Goal: Check status: Check status

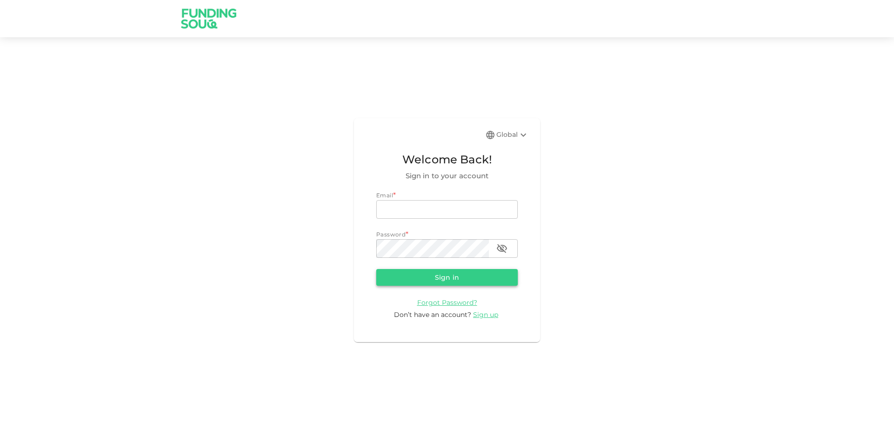
type input "[EMAIL_ADDRESS][DOMAIN_NAME]"
click at [439, 277] on button "Sign in" at bounding box center [447, 277] width 142 height 17
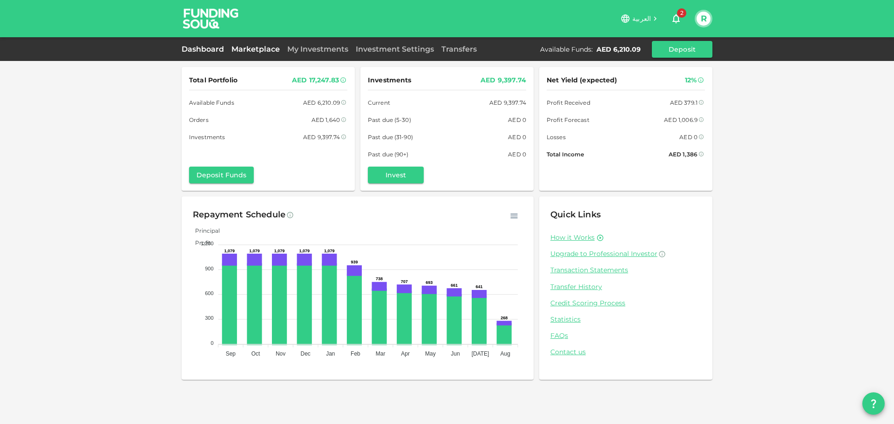
click at [260, 48] on link "Marketplace" at bounding box center [256, 49] width 56 height 9
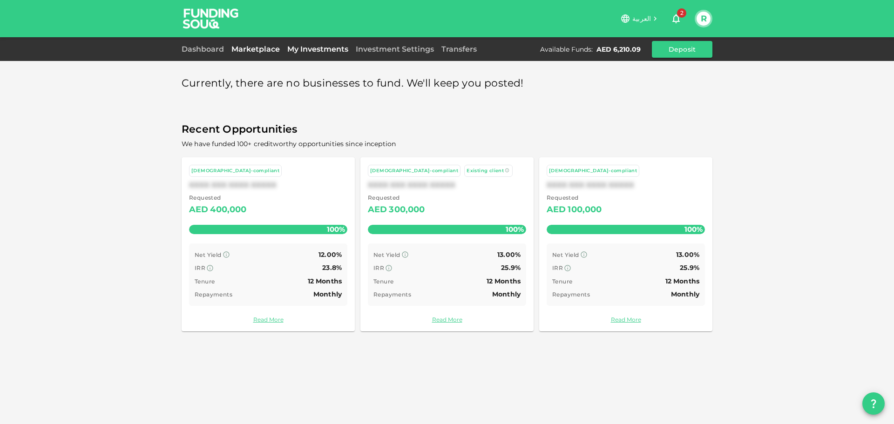
click at [303, 49] on link "My Investments" at bounding box center [318, 49] width 68 height 9
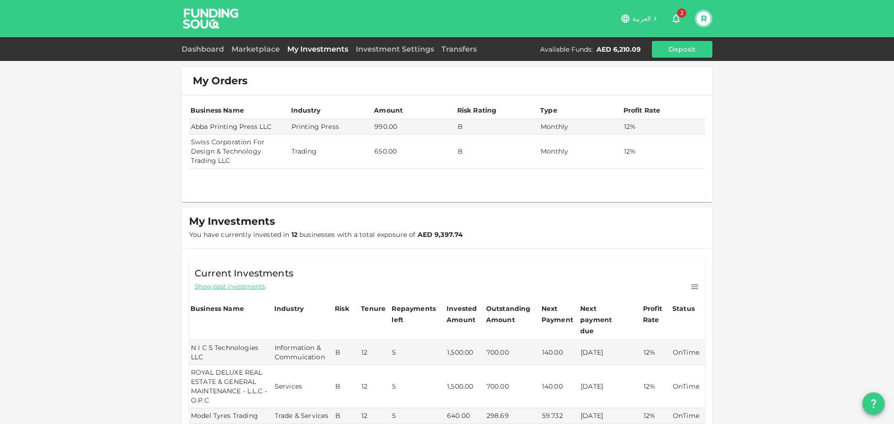
click at [703, 22] on button "R" at bounding box center [704, 19] width 14 height 14
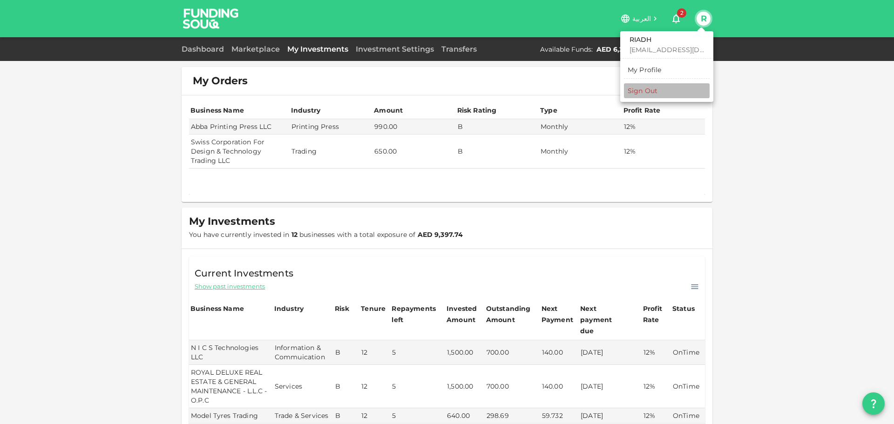
click at [642, 90] on div "Sign Out" at bounding box center [643, 90] width 30 height 9
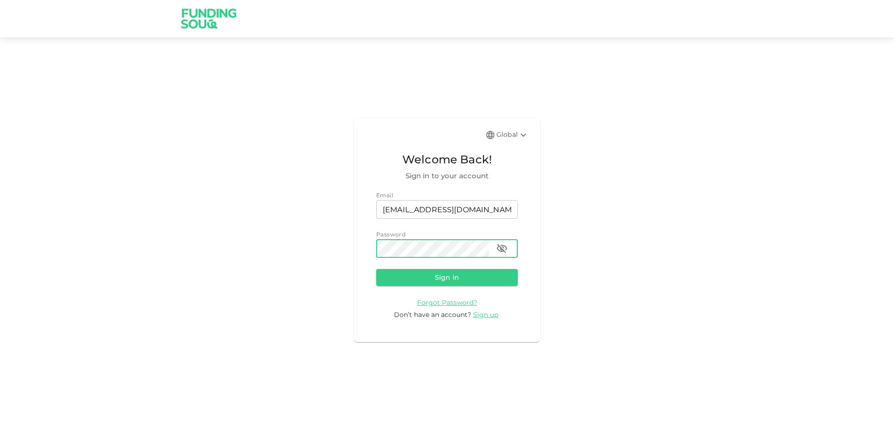
click at [499, 253] on icon "button" at bounding box center [501, 248] width 11 height 11
click at [449, 277] on button "Sign in" at bounding box center [447, 277] width 142 height 17
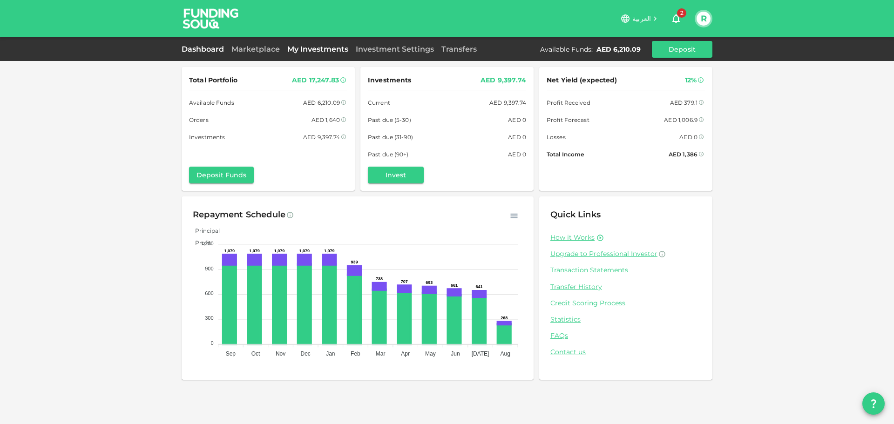
click at [310, 47] on link "My Investments" at bounding box center [318, 49] width 68 height 9
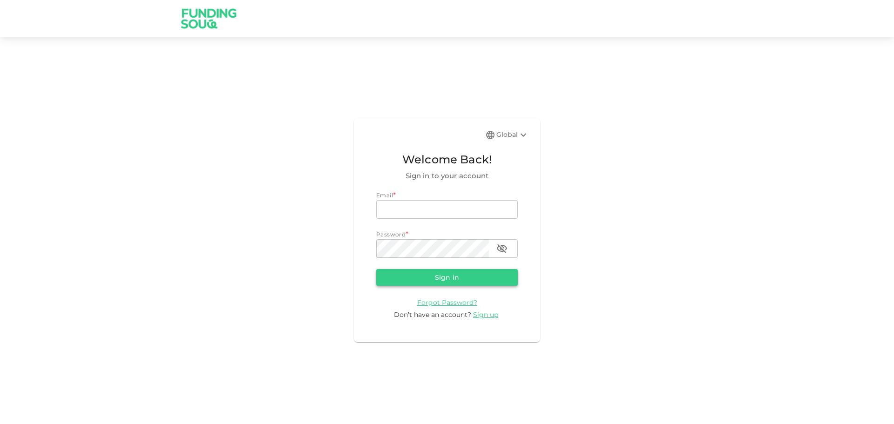
type input "[EMAIL_ADDRESS][DOMAIN_NAME]"
click at [418, 277] on button "Sign in" at bounding box center [447, 277] width 142 height 17
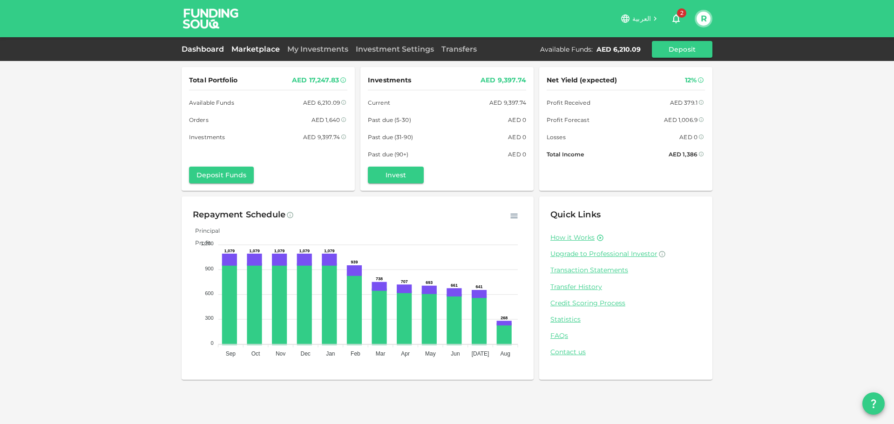
click at [266, 53] on link "Marketplace" at bounding box center [256, 49] width 56 height 9
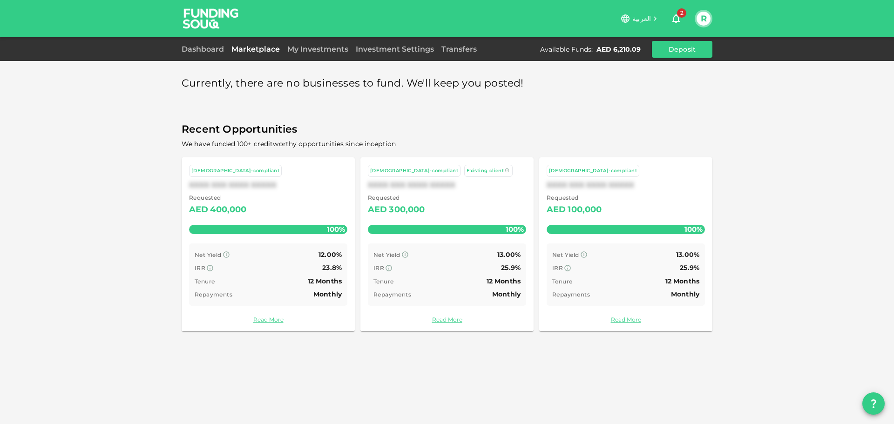
click at [310, 55] on div "Dashboard Marketplace My Investments Investment Settings Transfers Available Fu…" at bounding box center [447, 49] width 531 height 17
click at [310, 49] on link "My Investments" at bounding box center [318, 49] width 68 height 9
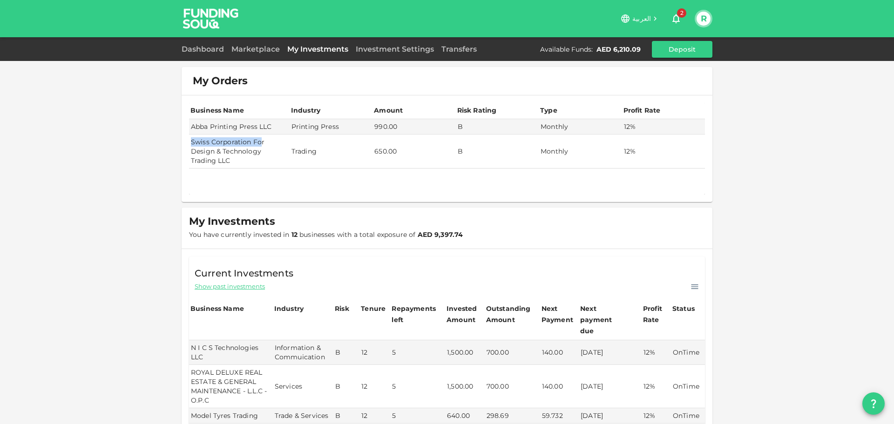
drag, startPoint x: 187, startPoint y: 141, endPoint x: 256, endPoint y: 141, distance: 68.9
click at [256, 141] on td "Swiss Corporation For Design & Technology Trading LLC" at bounding box center [239, 152] width 101 height 34
click at [225, 150] on td "Swiss Corporation For Design & Technology Trading LLC" at bounding box center [239, 152] width 101 height 34
click at [243, 49] on link "Marketplace" at bounding box center [256, 49] width 56 height 9
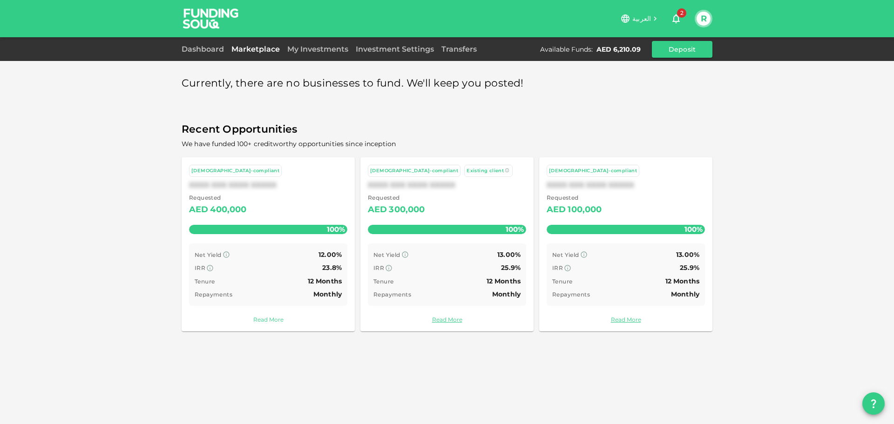
click at [266, 319] on link "Read More" at bounding box center [268, 319] width 158 height 9
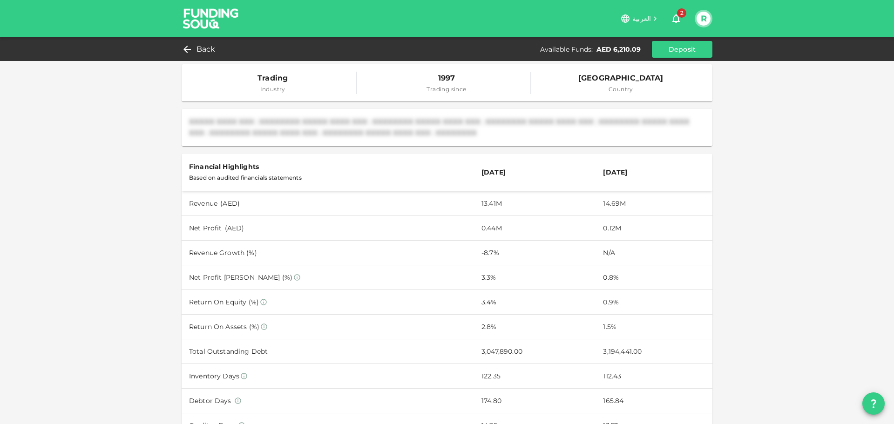
scroll to position [233, 0]
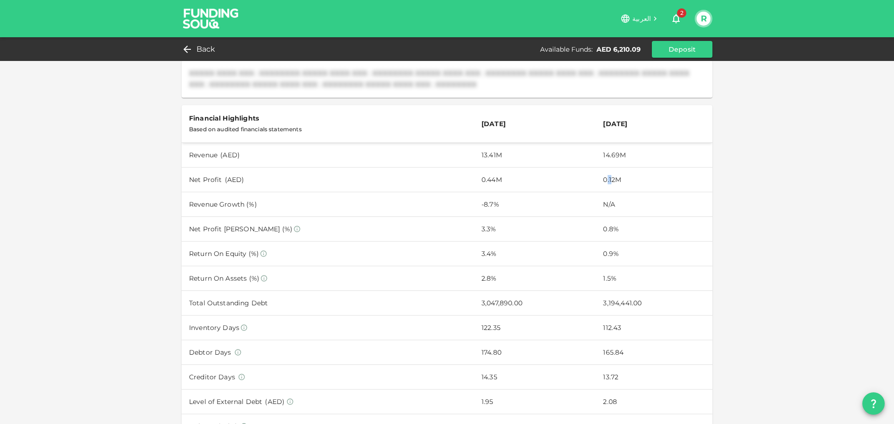
drag, startPoint x: 596, startPoint y: 180, endPoint x: 602, endPoint y: 180, distance: 5.6
click at [602, 180] on td "0.12M" at bounding box center [654, 179] width 117 height 25
click at [596, 180] on td "0.12M" at bounding box center [654, 179] width 117 height 25
click at [474, 177] on td "0.44M" at bounding box center [535, 179] width 122 height 25
drag, startPoint x: 469, startPoint y: 228, endPoint x: 486, endPoint y: 228, distance: 17.2
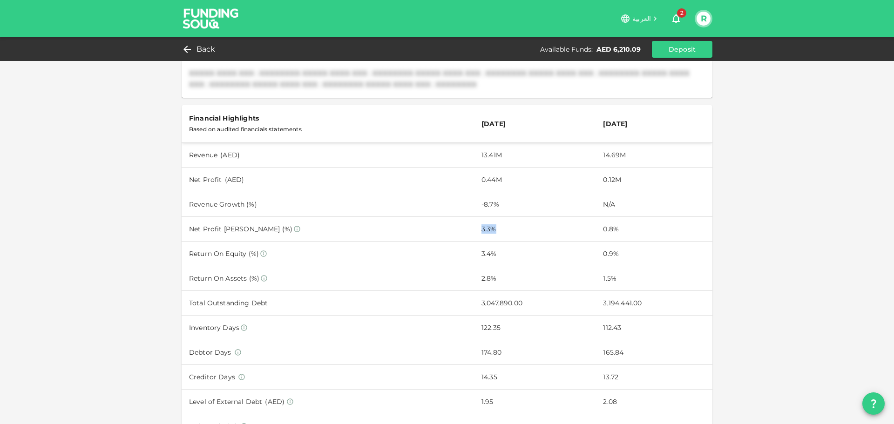
click at [486, 228] on td "3.3%" at bounding box center [535, 229] width 122 height 25
click at [502, 230] on td "3.3%" at bounding box center [535, 229] width 122 height 25
drag, startPoint x: 471, startPoint y: 228, endPoint x: 485, endPoint y: 228, distance: 14.4
click at [485, 228] on td "3.3%" at bounding box center [535, 229] width 122 height 25
click at [490, 228] on td "3.3%" at bounding box center [535, 229] width 122 height 25
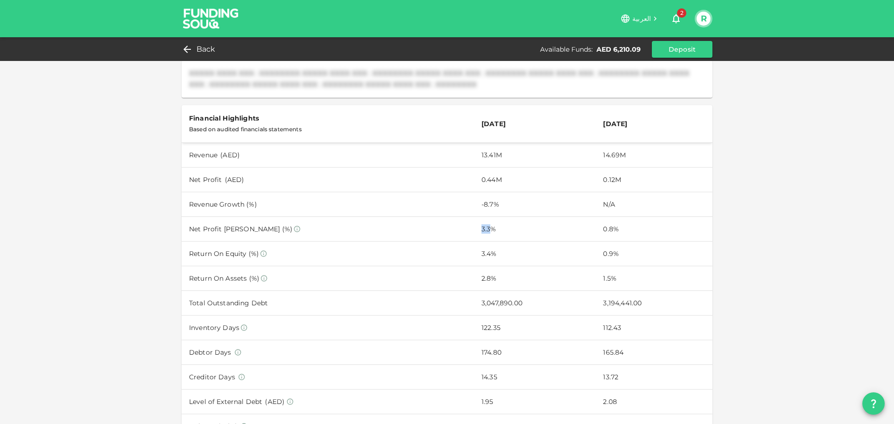
drag, startPoint x: 469, startPoint y: 229, endPoint x: 477, endPoint y: 229, distance: 8.8
click at [477, 229] on td "3.3%" at bounding box center [535, 229] width 122 height 25
click at [480, 230] on td "3.3%" at bounding box center [535, 229] width 122 height 25
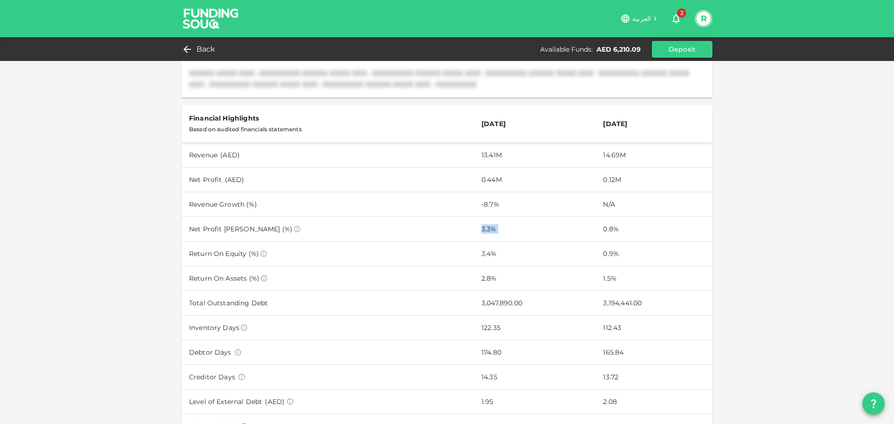
click at [480, 230] on td "3.3%" at bounding box center [535, 229] width 122 height 25
drag, startPoint x: 469, startPoint y: 252, endPoint x: 485, endPoint y: 252, distance: 15.8
click at [485, 252] on td "3.4%" at bounding box center [535, 253] width 122 height 25
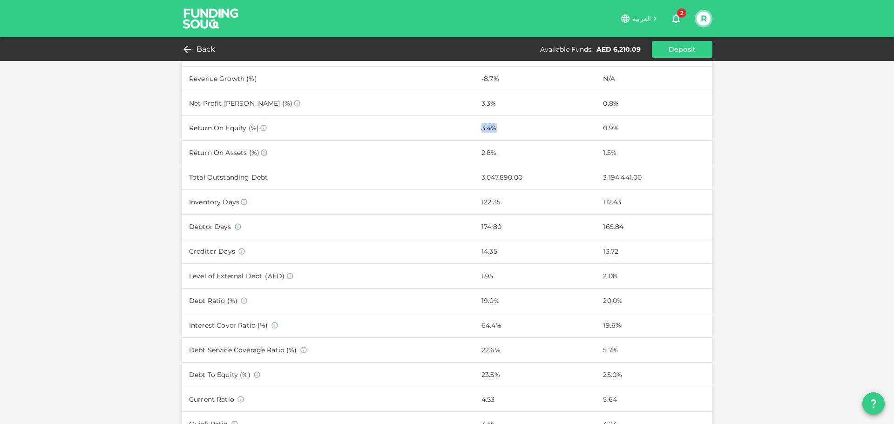
scroll to position [373, 0]
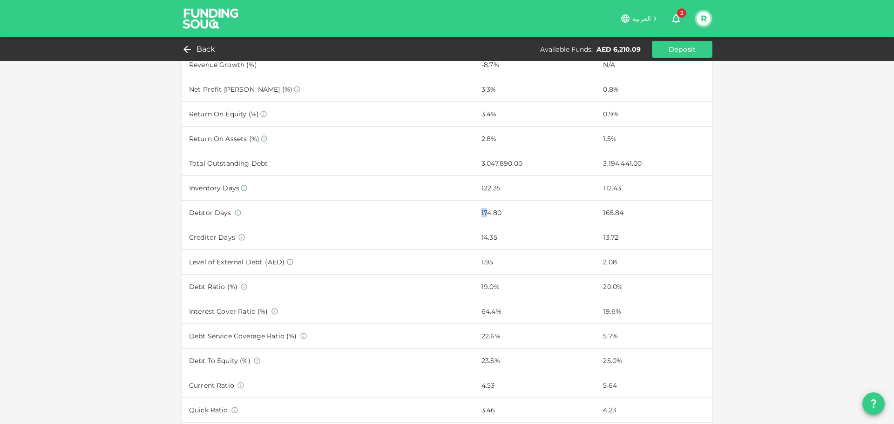
drag, startPoint x: 468, startPoint y: 214, endPoint x: 476, endPoint y: 214, distance: 8.8
click at [476, 214] on td "174.80" at bounding box center [535, 213] width 122 height 25
click at [480, 230] on td "14.35" at bounding box center [535, 237] width 122 height 25
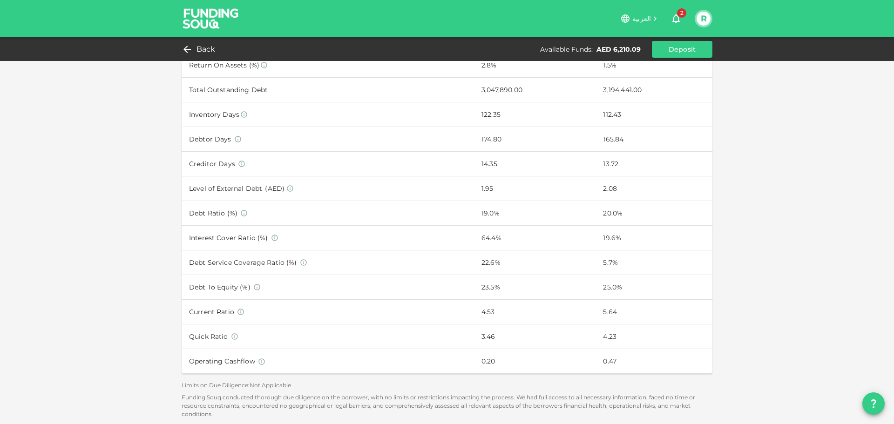
scroll to position [466, 0]
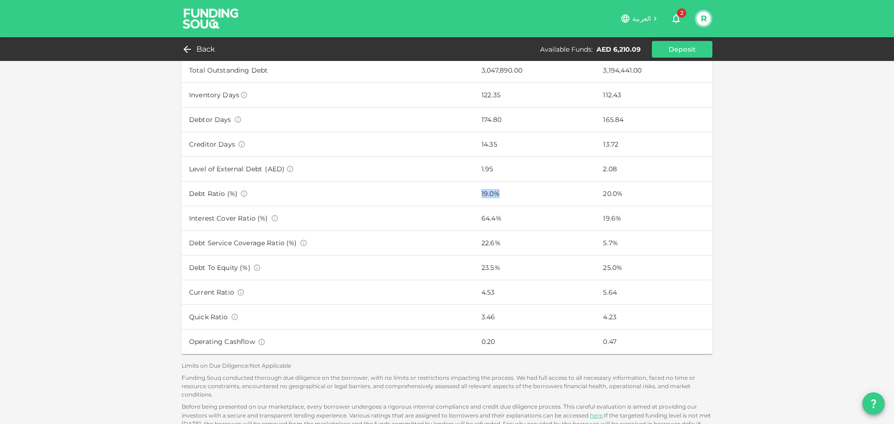
drag, startPoint x: 469, startPoint y: 195, endPoint x: 498, endPoint y: 194, distance: 28.4
click at [498, 194] on td "19.0%" at bounding box center [535, 194] width 122 height 25
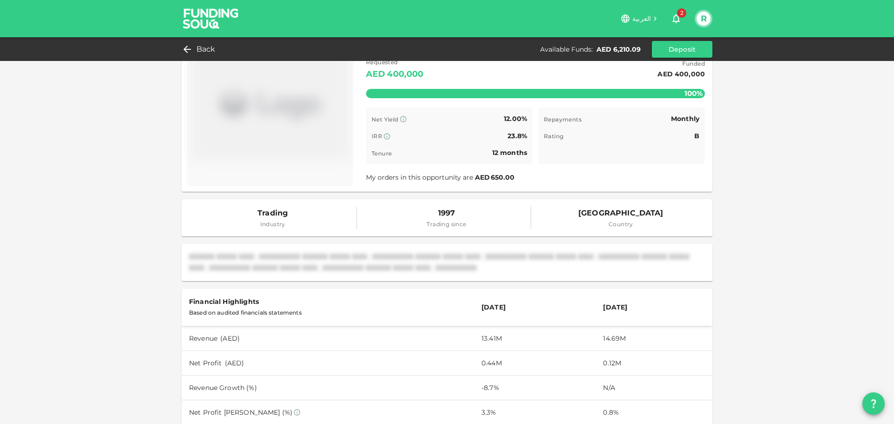
scroll to position [0, 0]
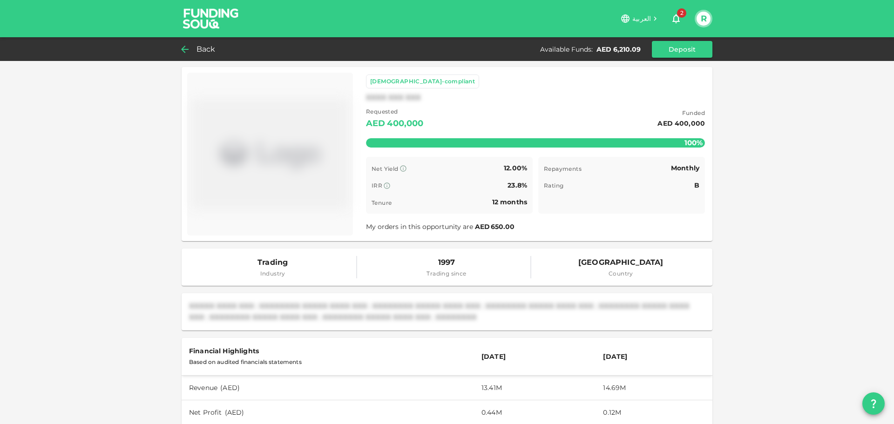
click at [201, 52] on span "Back" at bounding box center [206, 49] width 19 height 13
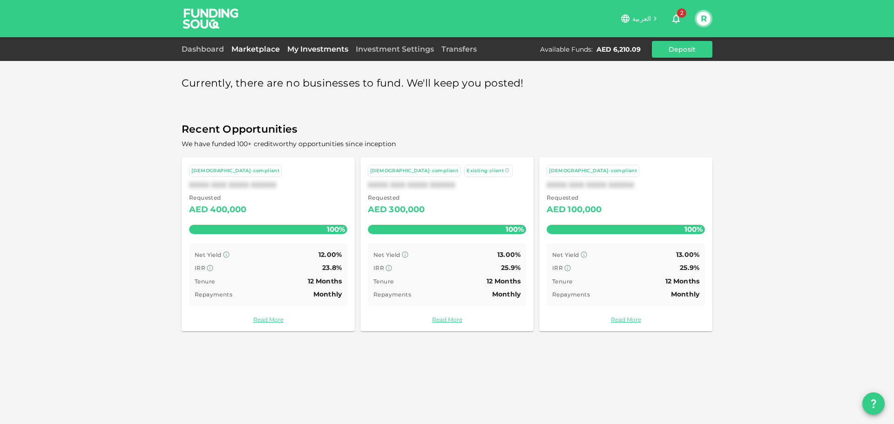
click at [313, 50] on link "My Investments" at bounding box center [318, 49] width 68 height 9
